Goal: Task Accomplishment & Management: Manage account settings

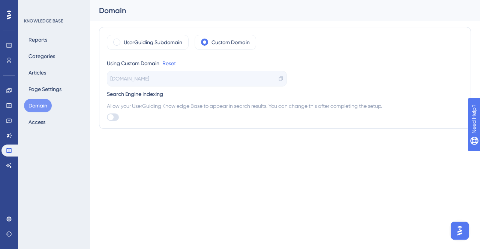
click at [109, 110] on div "Allow your UserGuiding Knowledge Base to appear in search results. You can chan…" at bounding box center [285, 111] width 356 height 19
click at [112, 114] on div at bounding box center [113, 117] width 12 height 7
click at [107, 117] on input "checkbox" at bounding box center [106, 117] width 0 height 0
checkbox input "true"
click at [40, 87] on button "Page Settings" at bounding box center [45, 88] width 42 height 13
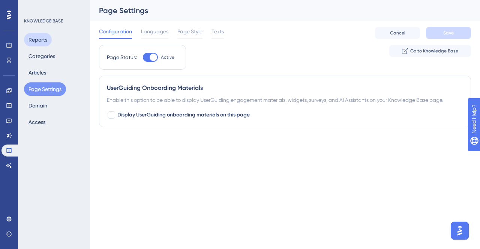
click at [49, 36] on button "Reports" at bounding box center [38, 39] width 28 height 13
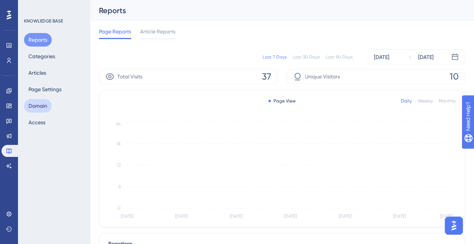
click at [35, 107] on button "Domain" at bounding box center [38, 105] width 28 height 13
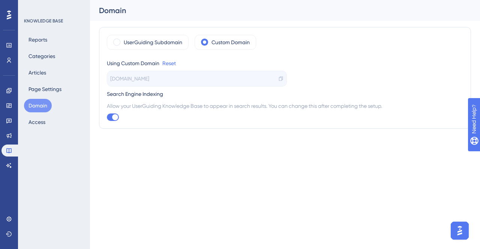
click at [112, 115] on div at bounding box center [115, 117] width 6 height 6
click at [107, 117] on input "checkbox" at bounding box center [106, 117] width 0 height 0
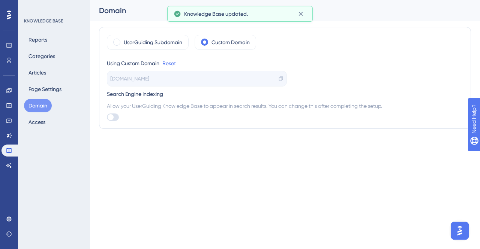
click at [112, 115] on div at bounding box center [111, 117] width 6 height 6
click at [107, 117] on input "checkbox" at bounding box center [106, 117] width 0 height 0
checkbox input "true"
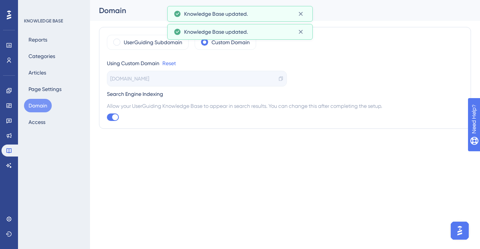
click at [133, 78] on span "[DOMAIN_NAME]" at bounding box center [129, 78] width 39 height 9
copy div "[DOMAIN_NAME]"
